Goal: Find specific page/section: Find specific page/section

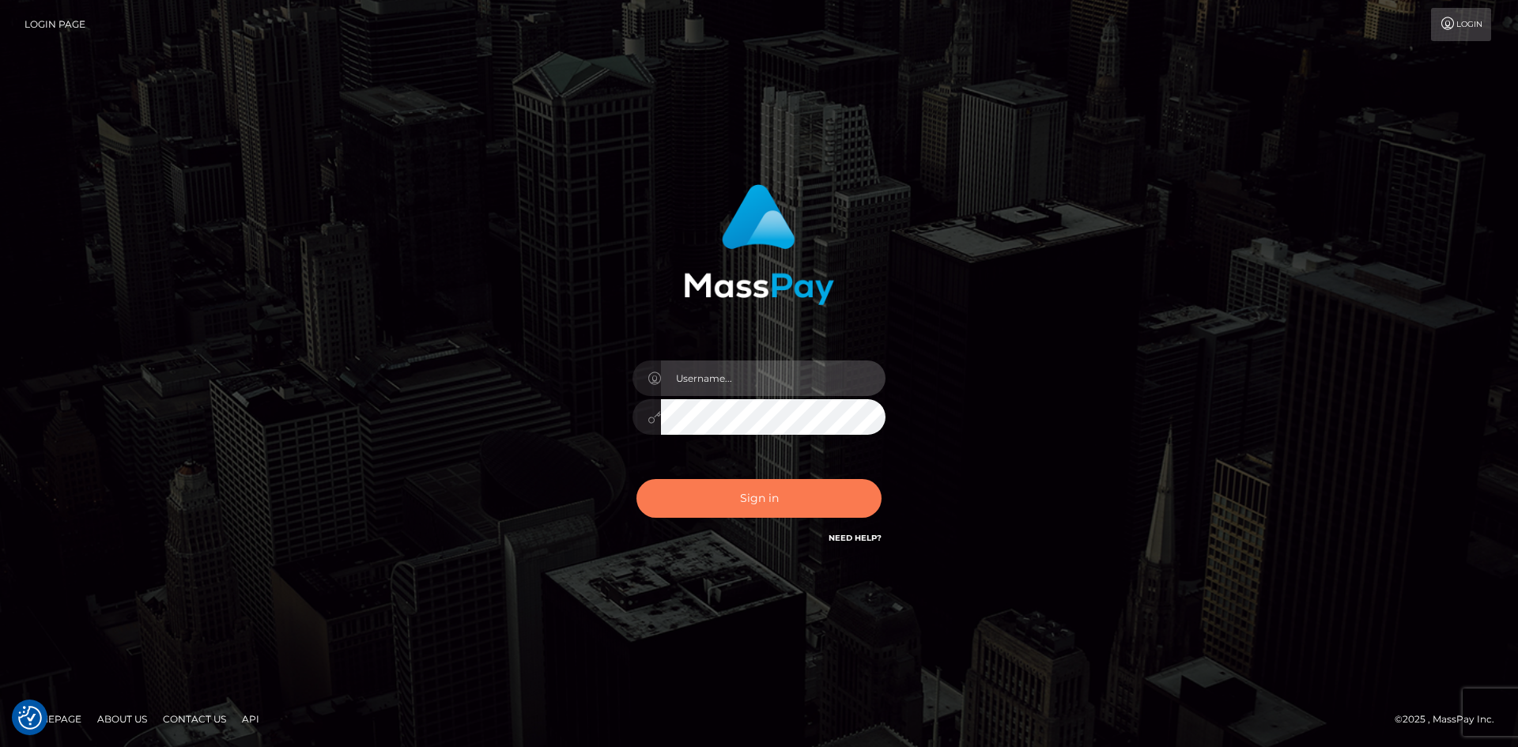
type input "Amy.Springer2"
click at [743, 505] on button "Sign in" at bounding box center [759, 498] width 245 height 39
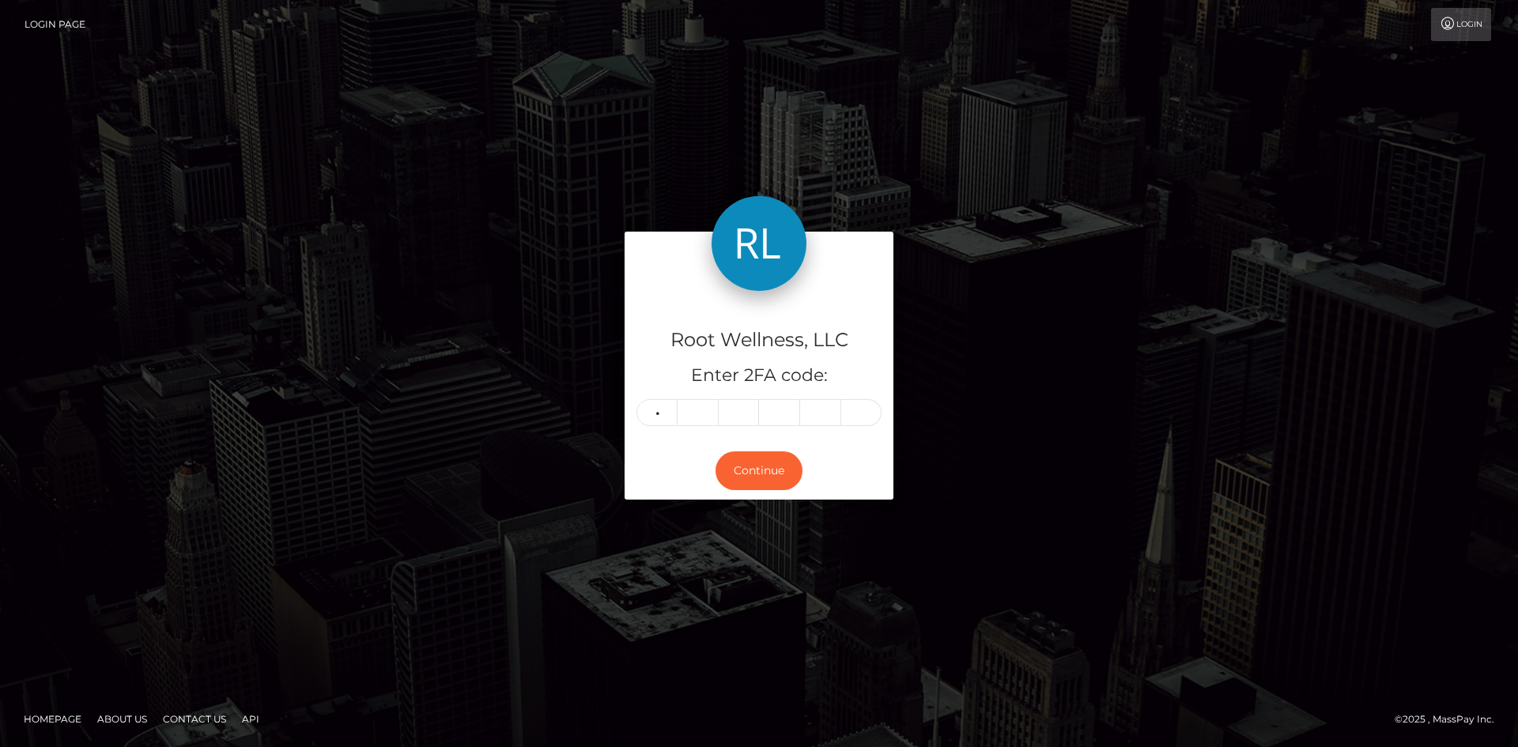
type input "4"
type input "5"
type input "3"
type input "5"
type input "6"
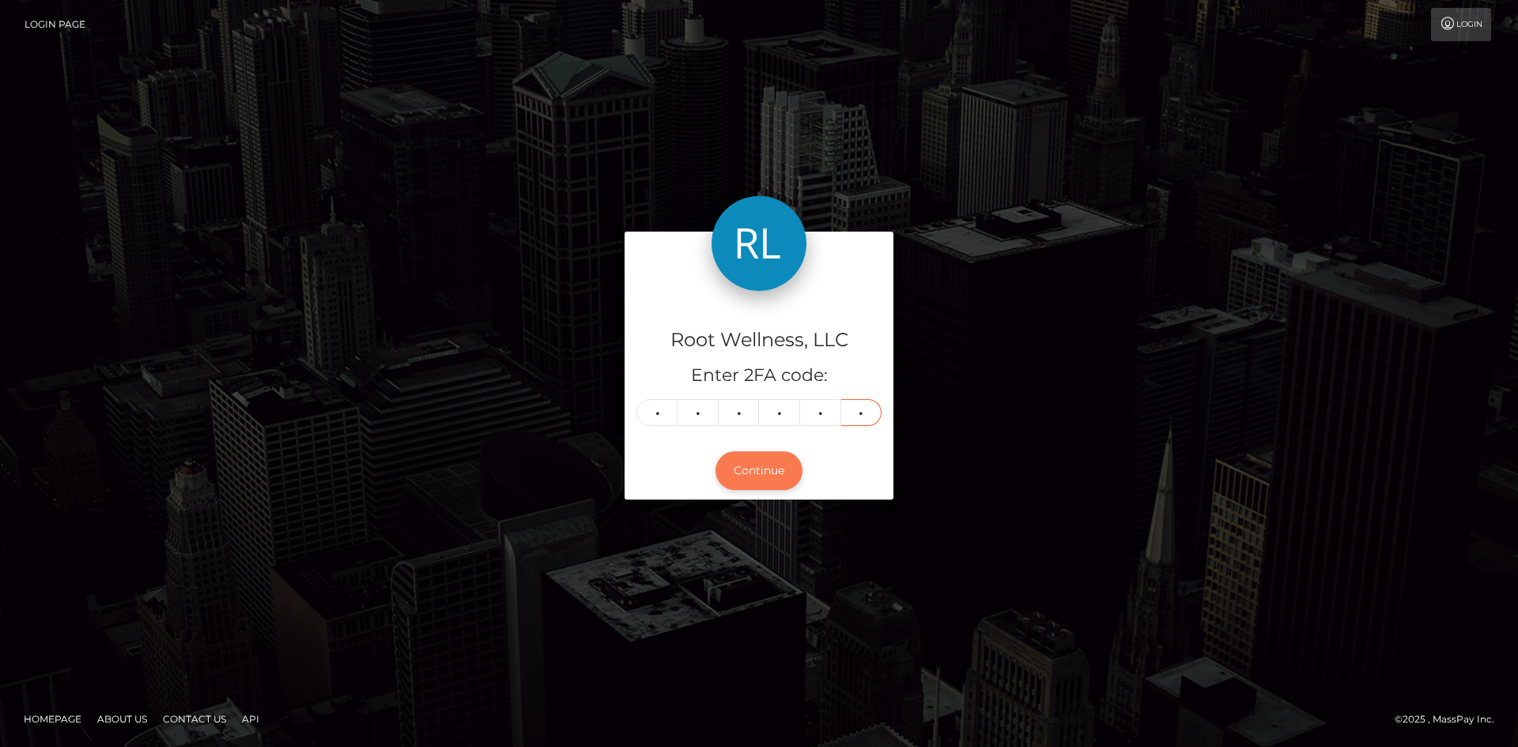
type input "5"
click at [758, 477] on button "Continue" at bounding box center [759, 471] width 87 height 39
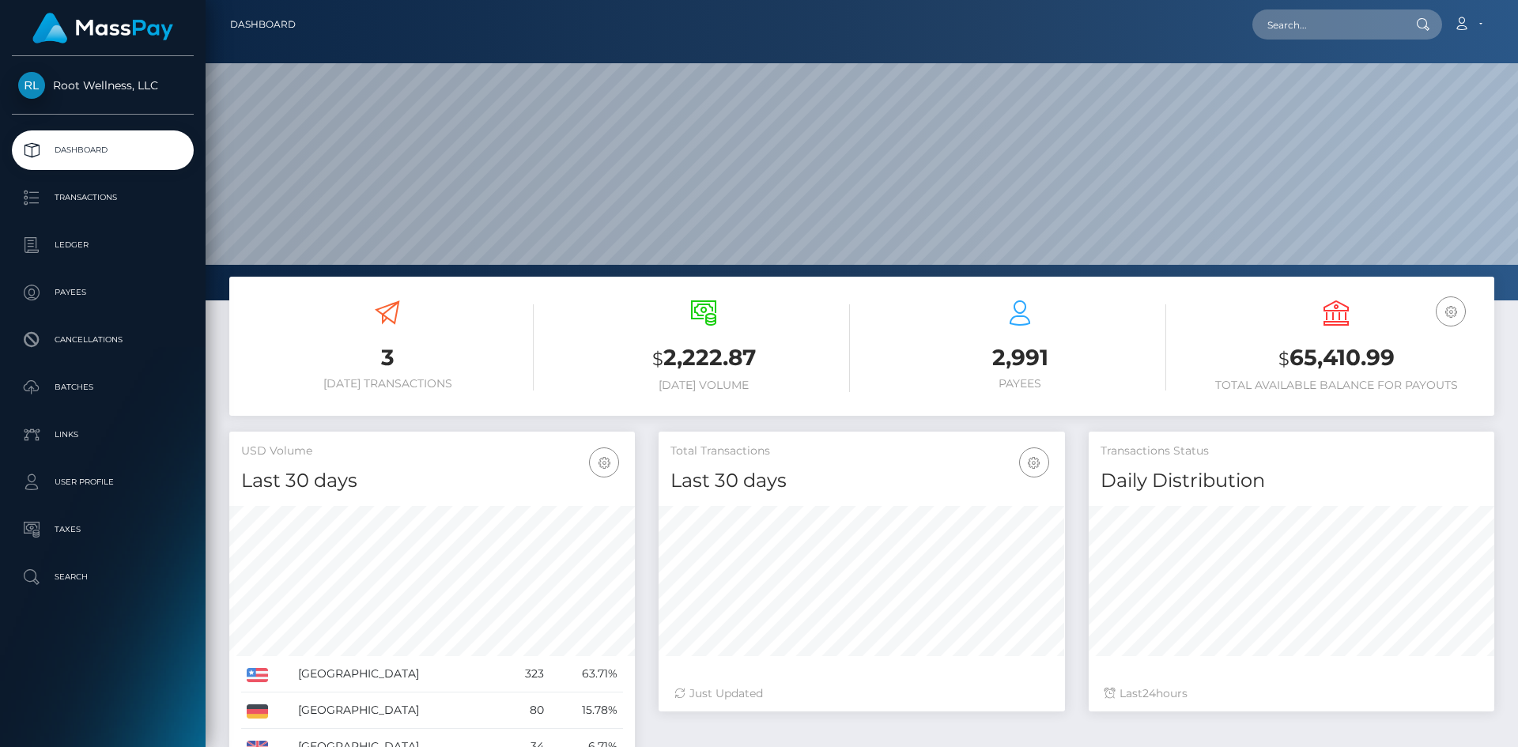
scroll to position [281, 406]
click at [64, 382] on p "Batches" at bounding box center [102, 388] width 169 height 24
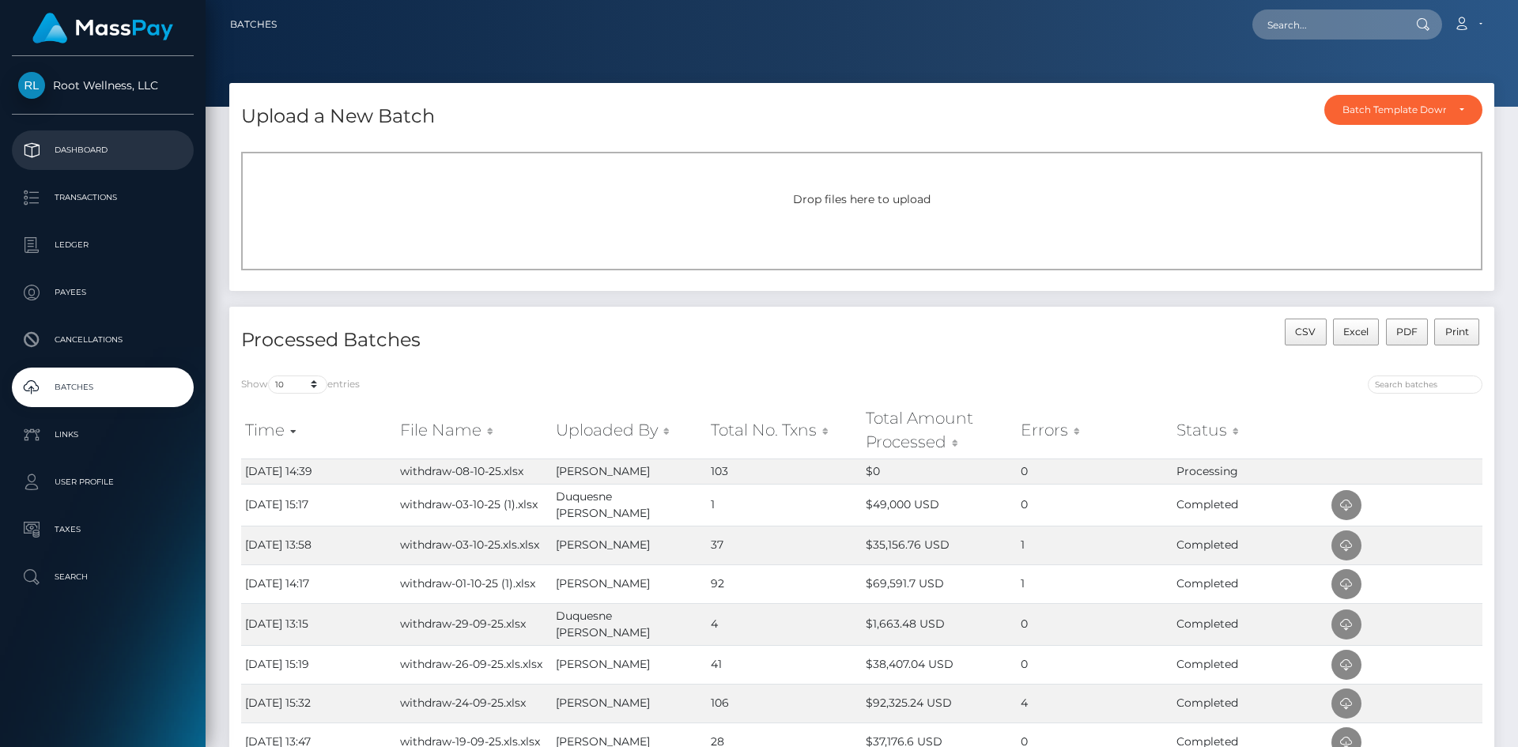
click at [77, 143] on p "Dashboard" at bounding box center [102, 150] width 169 height 24
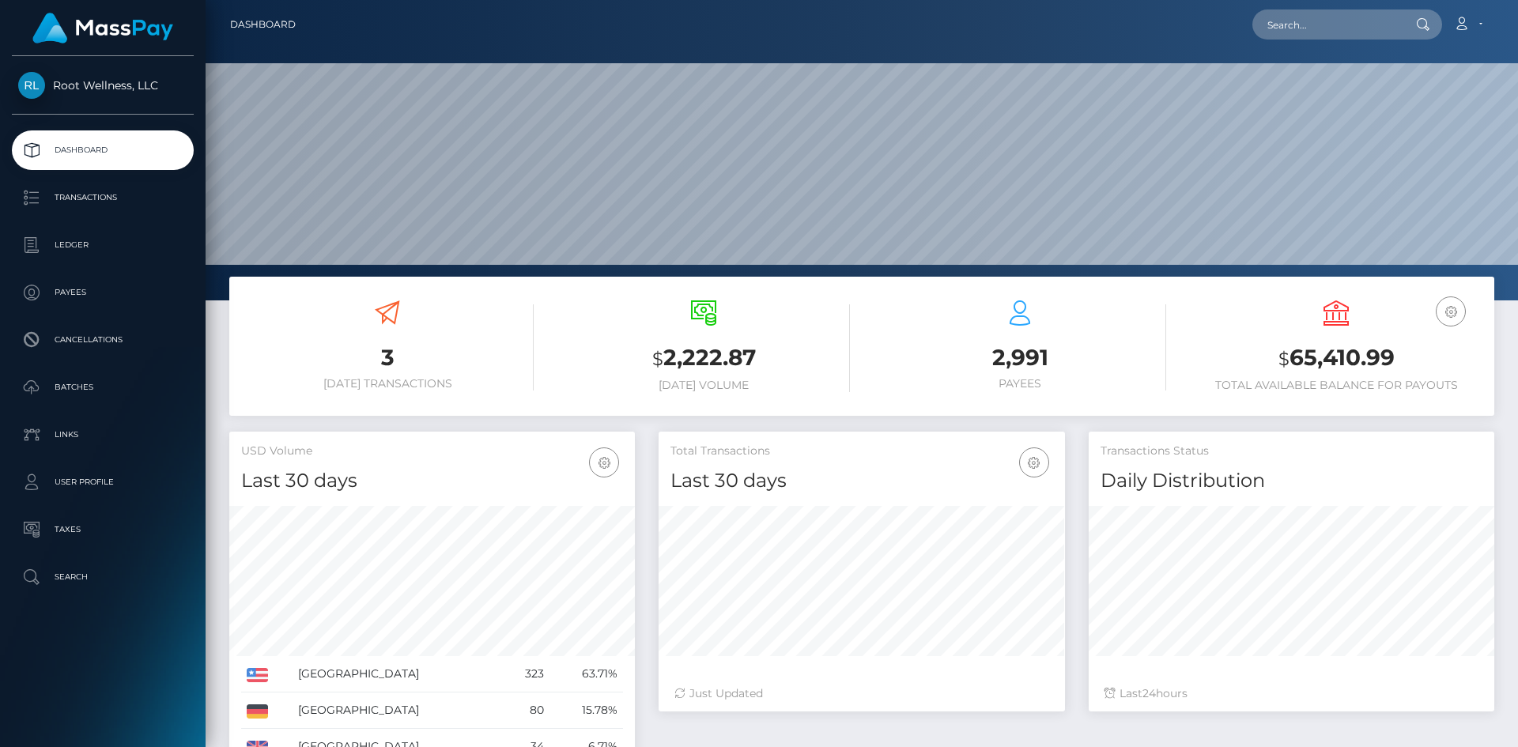
scroll to position [281, 406]
click at [72, 379] on p "Batches" at bounding box center [102, 388] width 169 height 24
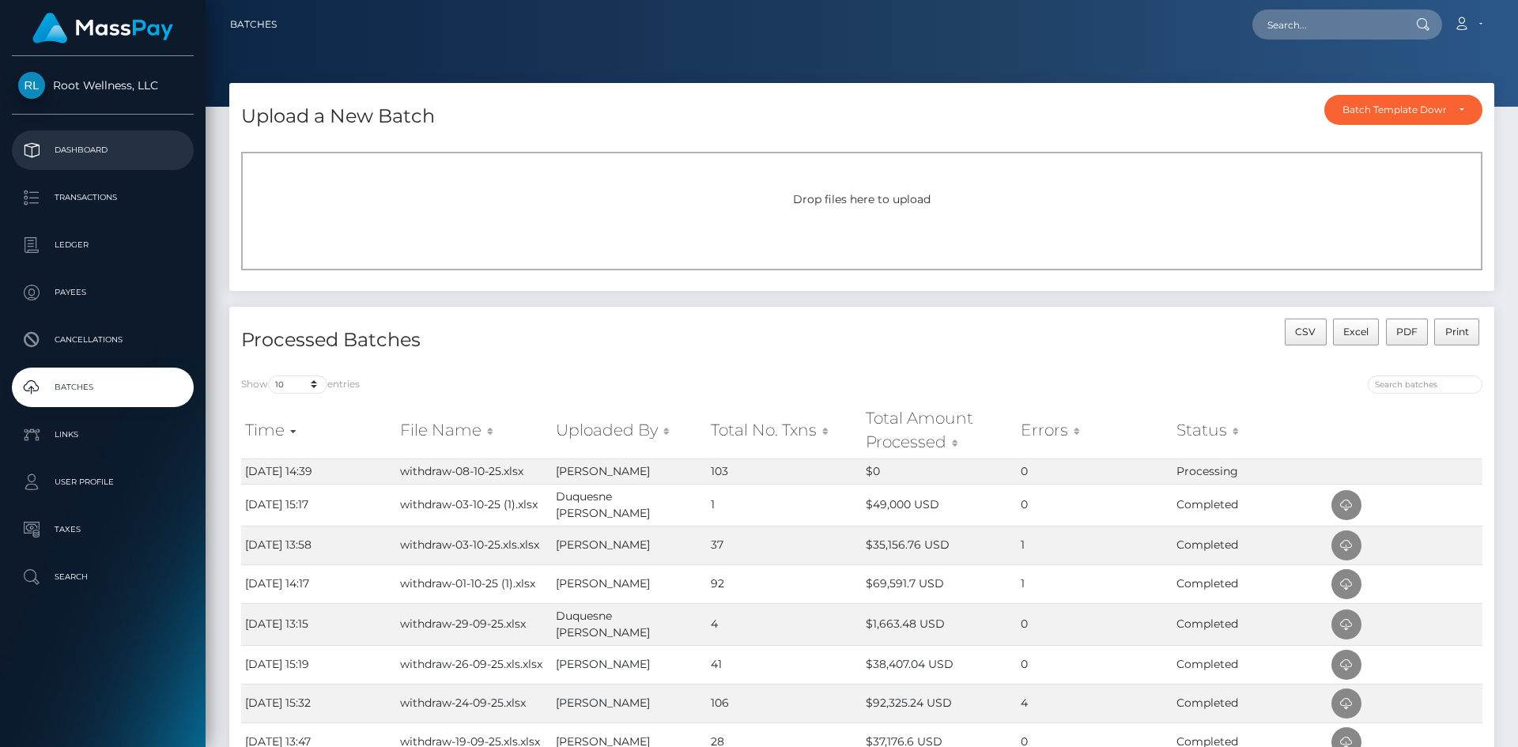
click at [108, 145] on p "Dashboard" at bounding box center [102, 150] width 169 height 24
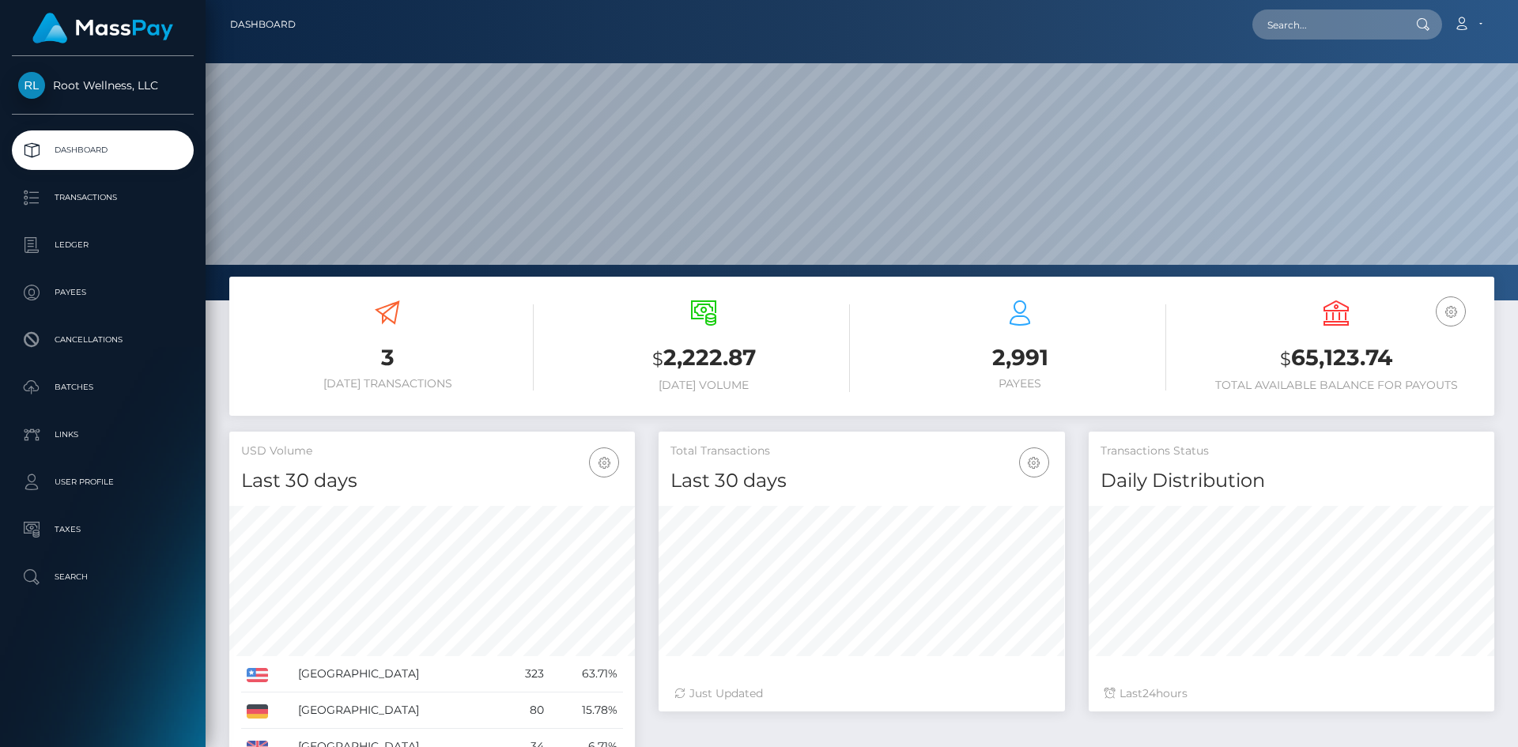
scroll to position [281, 406]
click at [79, 393] on p "Batches" at bounding box center [102, 388] width 169 height 24
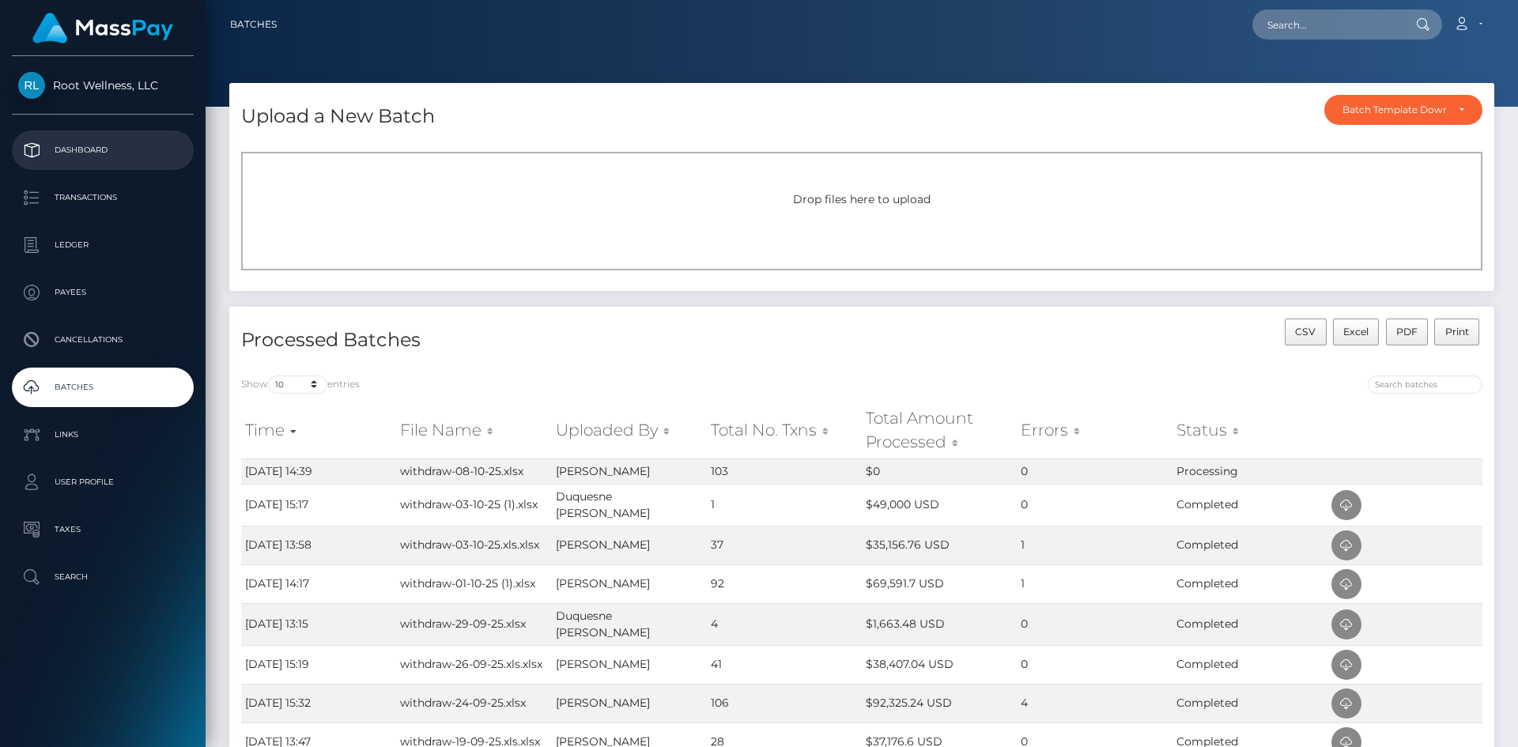
click at [93, 153] on p "Dashboard" at bounding box center [102, 150] width 169 height 24
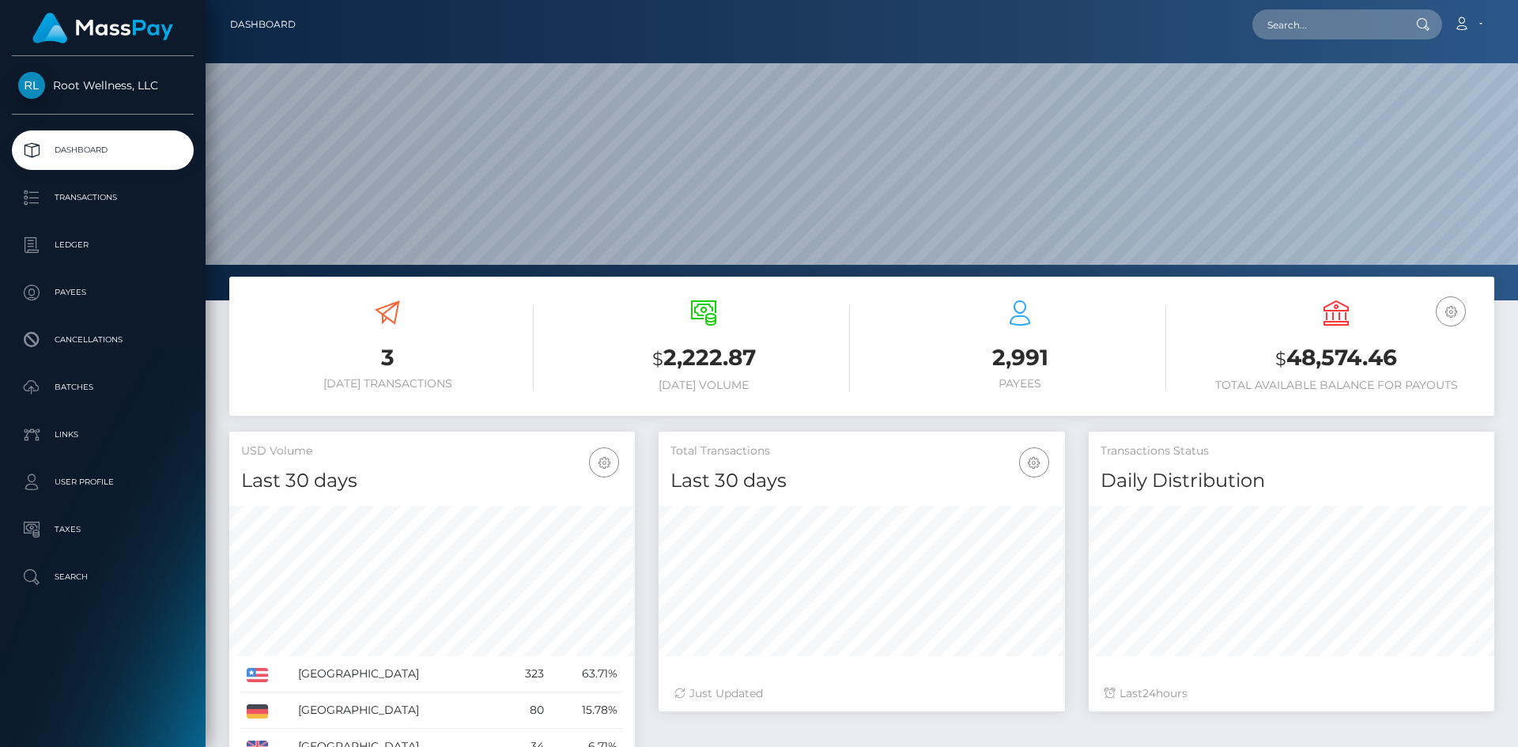
scroll to position [281, 406]
click at [85, 388] on p "Batches" at bounding box center [102, 388] width 169 height 24
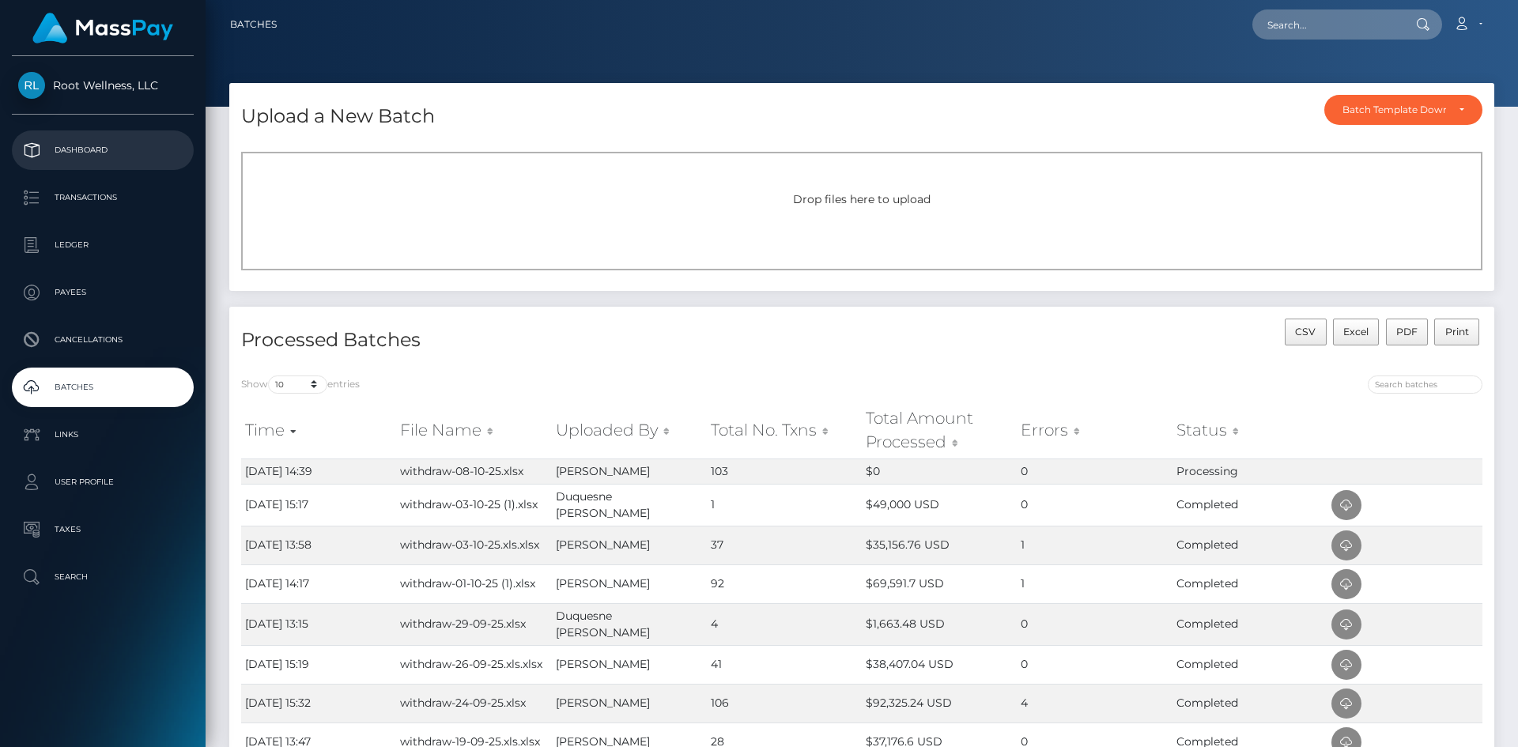
click at [96, 145] on p "Dashboard" at bounding box center [102, 150] width 169 height 24
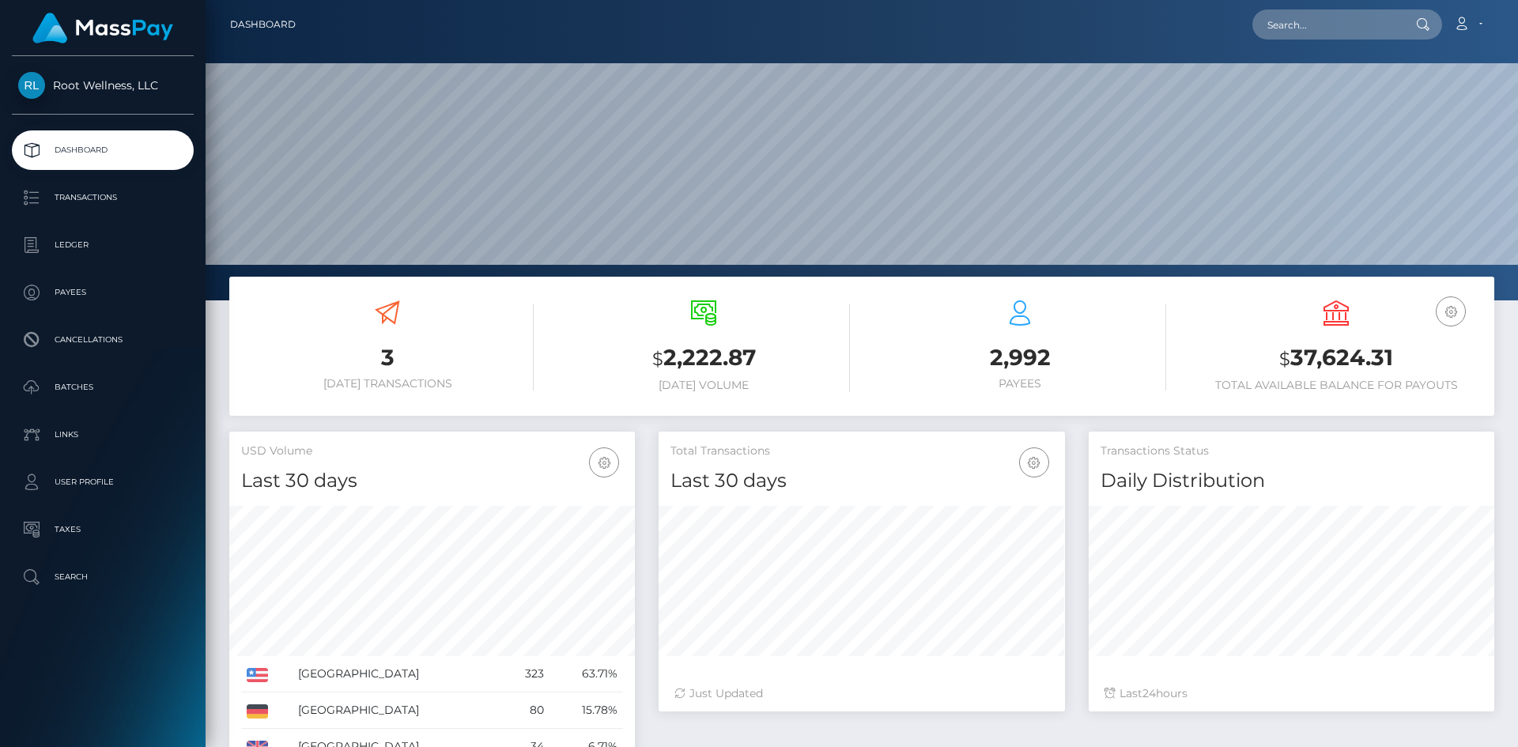
scroll to position [281, 406]
click at [77, 387] on p "Batches" at bounding box center [102, 388] width 169 height 24
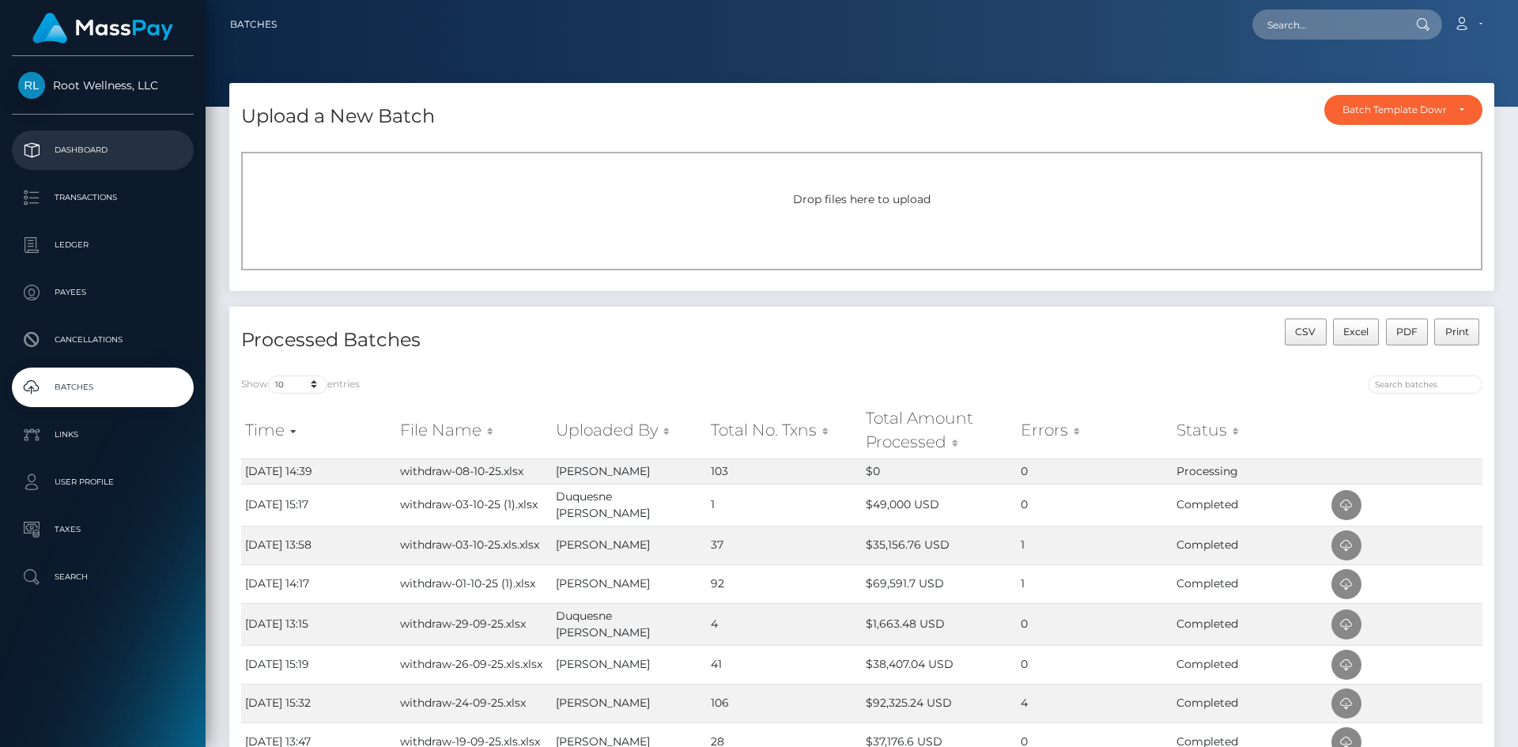
click at [95, 151] on p "Dashboard" at bounding box center [102, 150] width 169 height 24
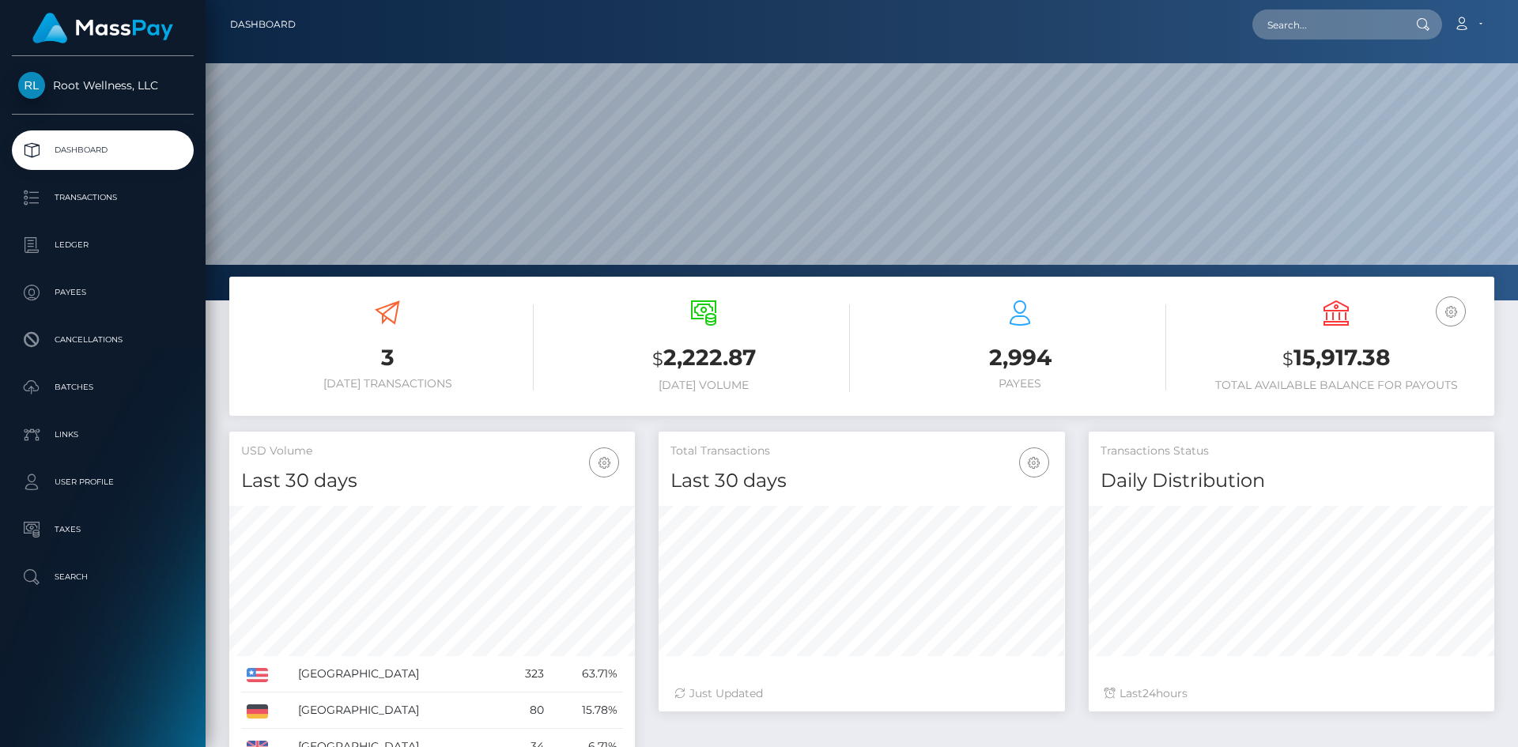
scroll to position [281, 406]
click at [75, 380] on p "Batches" at bounding box center [102, 388] width 169 height 24
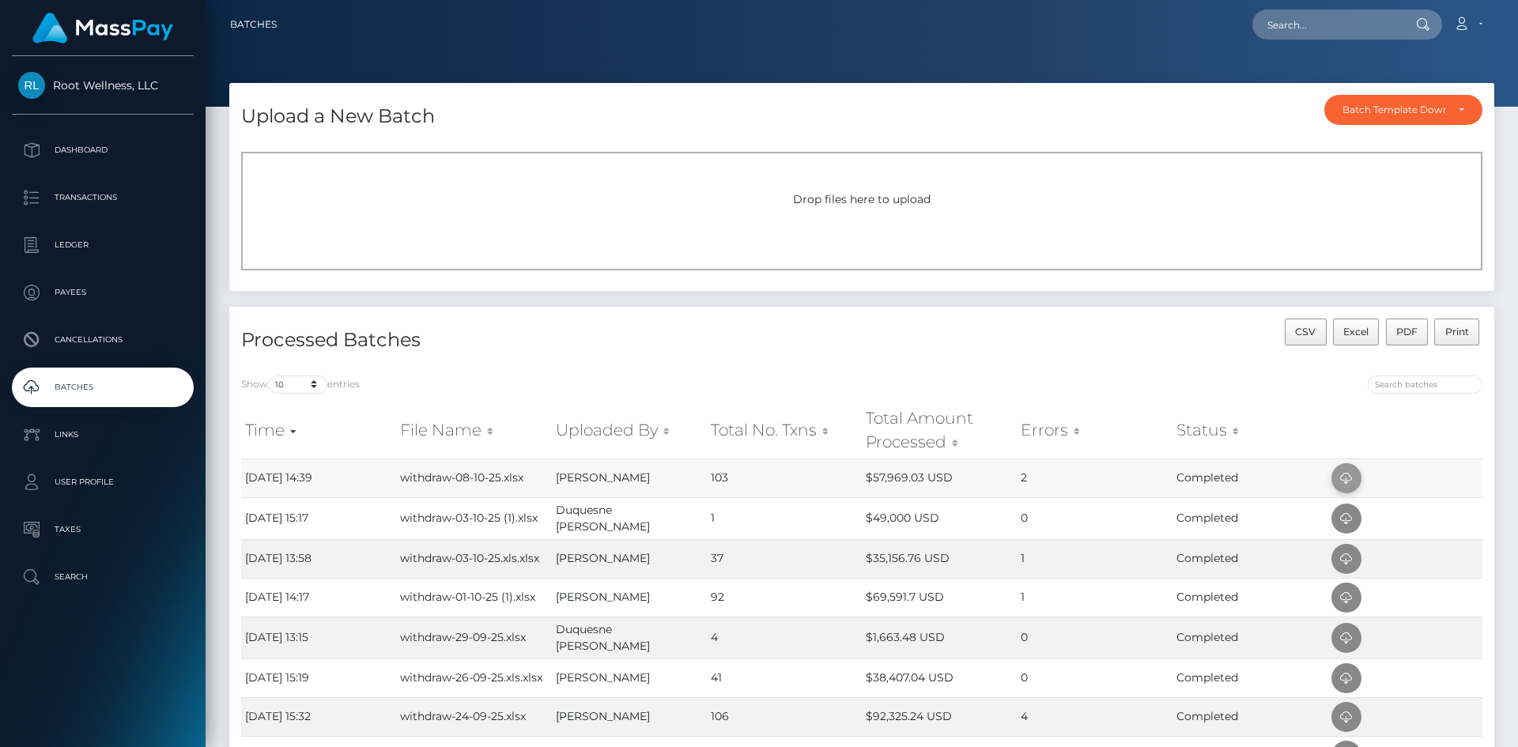
click at [1343, 477] on icon at bounding box center [1346, 479] width 19 height 20
